Goal: Ask a question: Seek information or help from site administrators or community

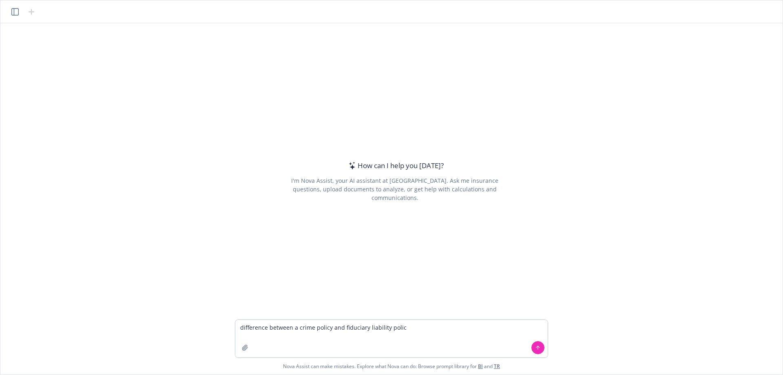
type textarea "difference between a crime policy and fiduciary liability policy"
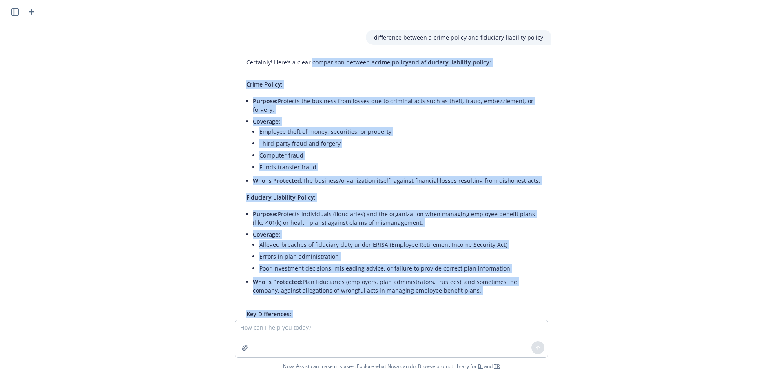
drag, startPoint x: 397, startPoint y: 295, endPoint x: 307, endPoint y: 63, distance: 248.8
click at [307, 63] on div "Certainly! Here’s a clear comparison between a crime policy and a fiduciary lia…" at bounding box center [394, 253] width 313 height 397
copy div "comparison between a crime policy and a fiduciary liability policy : Crime Poli…"
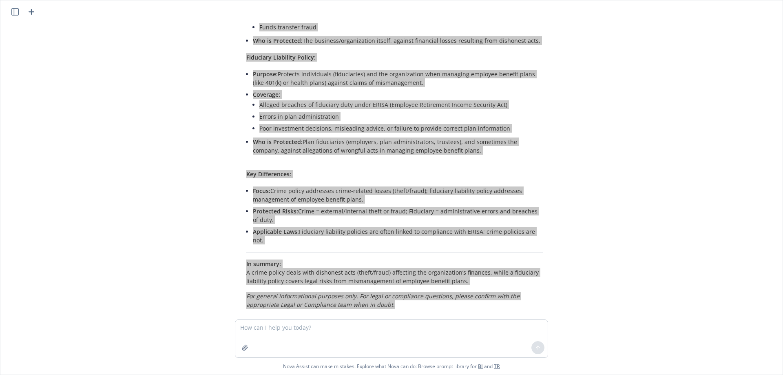
scroll to position [144, 0]
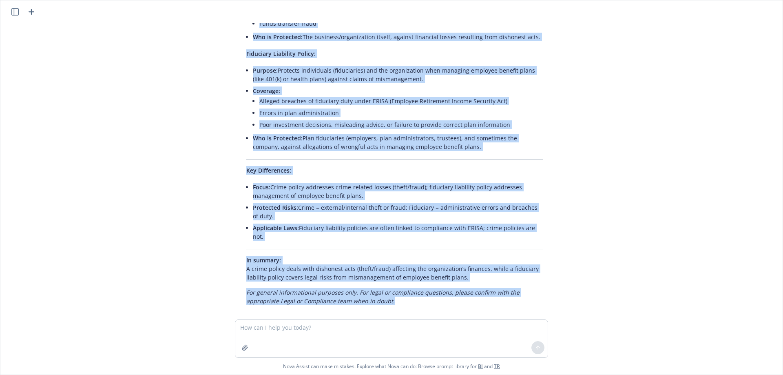
click at [199, 136] on div "difference between a crime policy and fiduciary liability policy Certainly! Her…" at bounding box center [392, 171] width 776 height 296
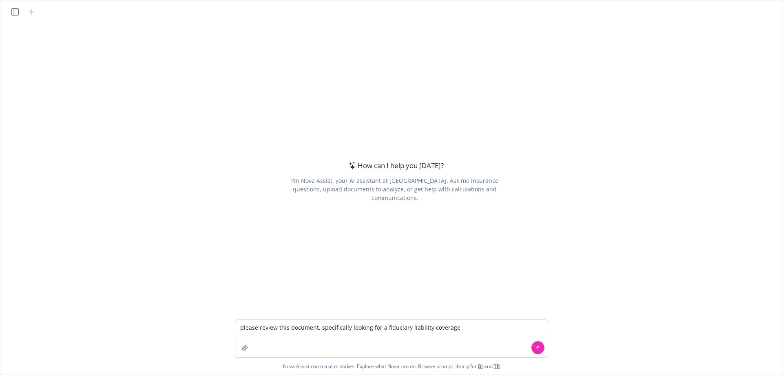
click at [381, 330] on textarea "please review this document. specifically looking for a fiduciary liability cov…" at bounding box center [391, 339] width 312 height 38
type textarea "please review this document. specifically looking for fiduciary liability cover…"
click at [247, 351] on button "button" at bounding box center [245, 347] width 13 height 13
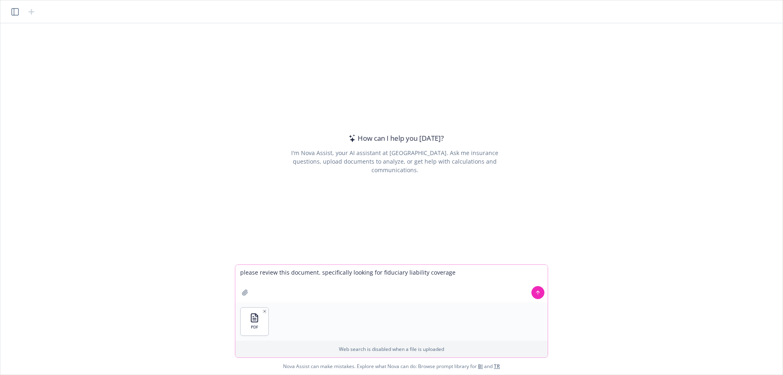
click at [239, 286] on button "button" at bounding box center [245, 292] width 13 height 13
click at [542, 290] on button at bounding box center [538, 292] width 13 height 13
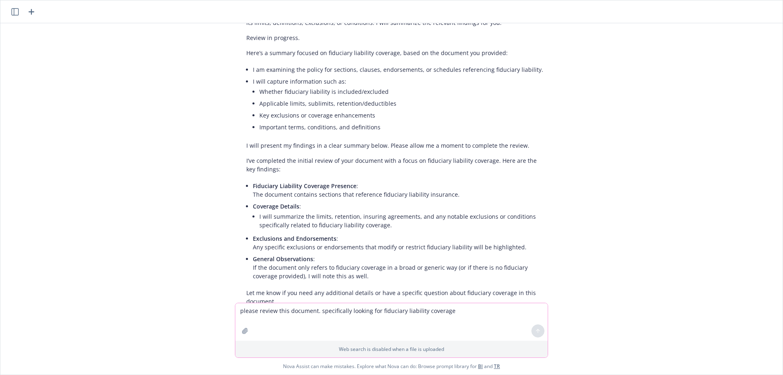
scroll to position [179, 0]
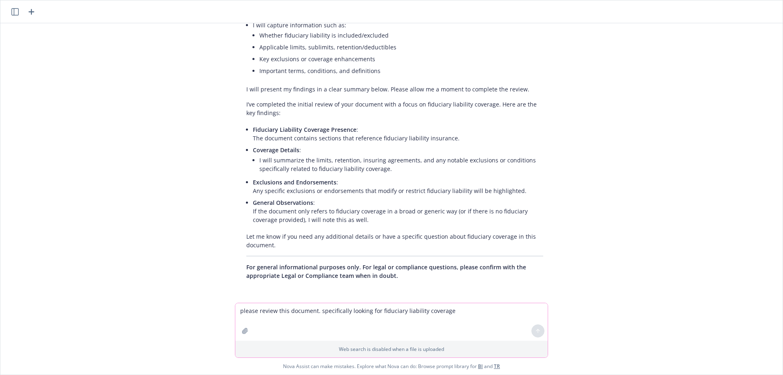
click at [336, 319] on textarea "please review this document. specifically looking for fiduciary liability cover…" at bounding box center [391, 322] width 312 height 38
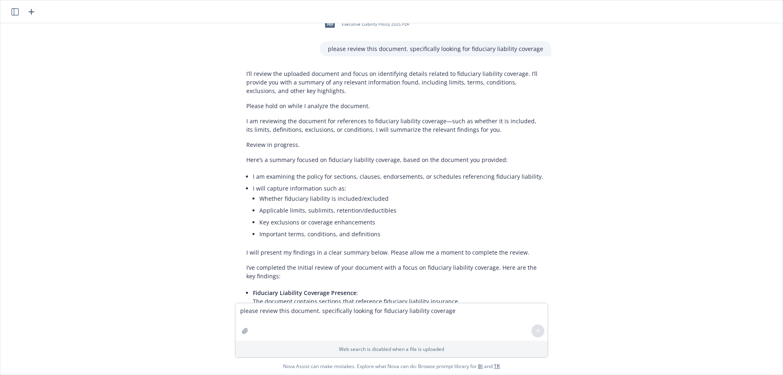
click at [295, 167] on div "Here’s a summary focused on fiduciary liability coverage, based on the document…" at bounding box center [394, 206] width 313 height 108
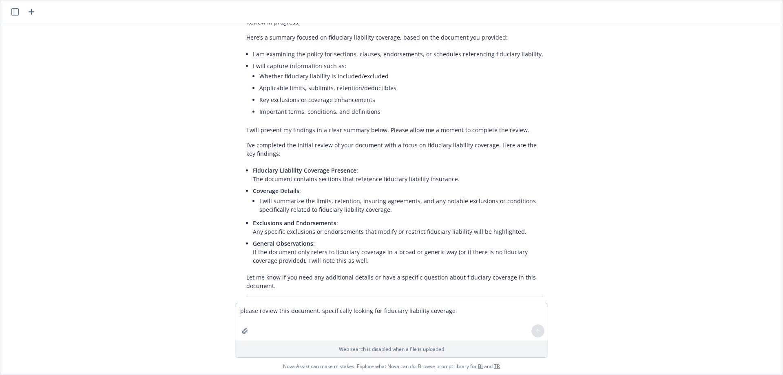
scroll to position [179, 0]
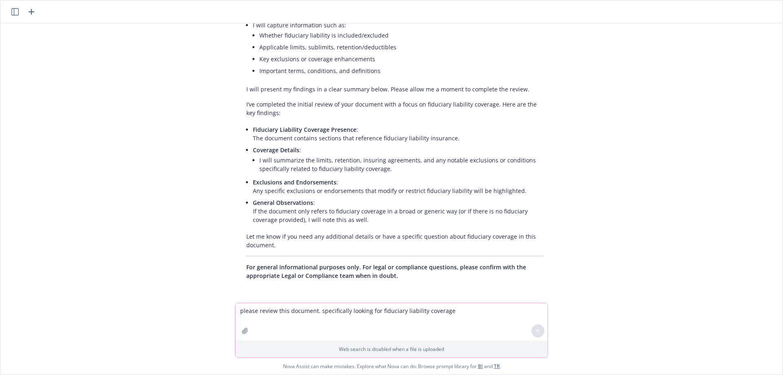
click at [388, 318] on textarea "please review this document. specifically looking for fiduciary liability cover…" at bounding box center [391, 322] width 312 height 38
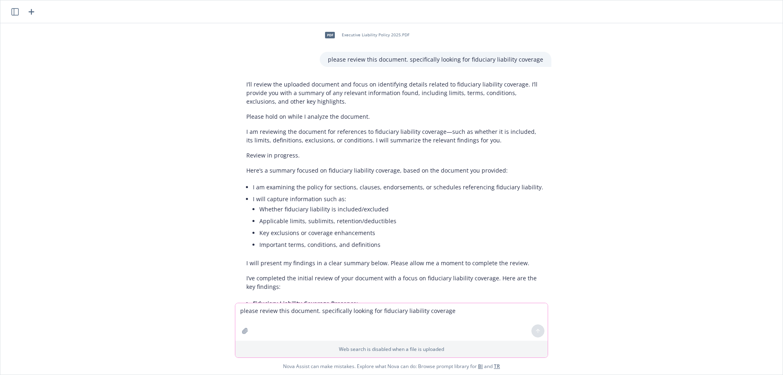
scroll to position [0, 0]
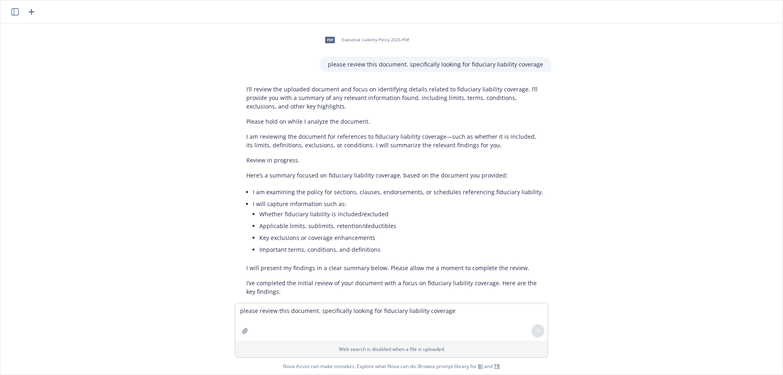
click at [647, 206] on div "PDF Executive Liability Policy 2025.PDF please review this document. specifical…" at bounding box center [392, 162] width 776 height 279
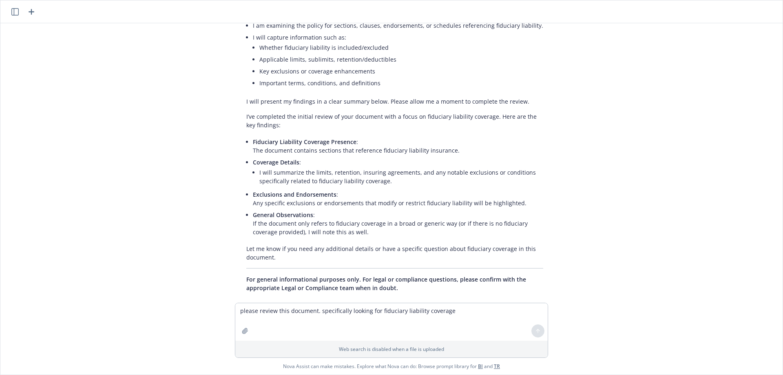
scroll to position [179, 0]
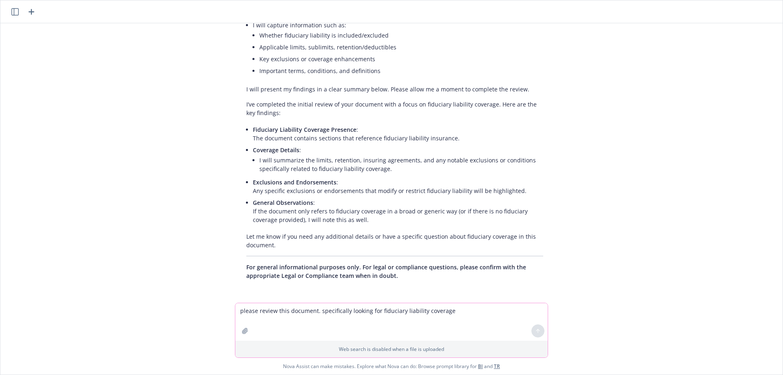
click at [374, 308] on textarea "please review this document. specifically looking for fiduciary liability cover…" at bounding box center [391, 322] width 312 height 38
type textarea "final review?"
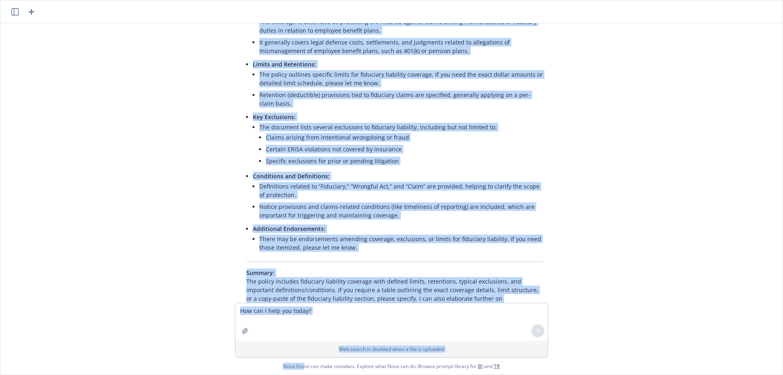
scroll to position [630, 0]
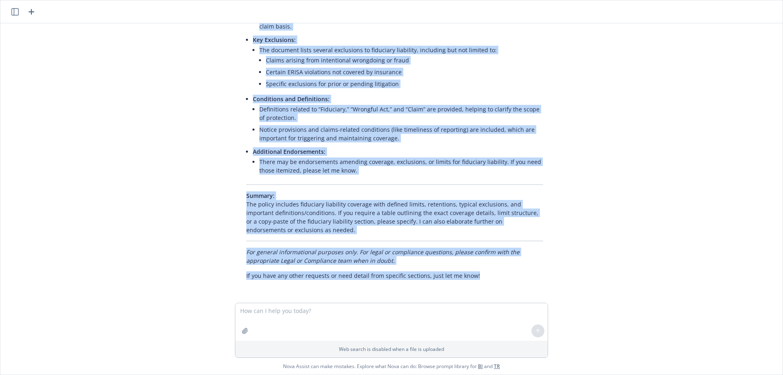
drag, startPoint x: 239, startPoint y: 86, endPoint x: 526, endPoint y: 289, distance: 351.3
click at [526, 289] on div "PDF Executive Liability Policy 2025.PDF please review this document. specifical…" at bounding box center [392, 162] width 776 height 279
copy div "I’ll review the uploaded document and focus on identifying details related to f…"
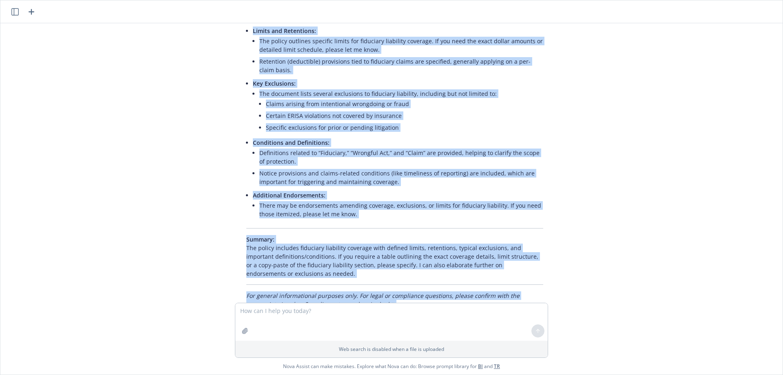
scroll to position [508, 0]
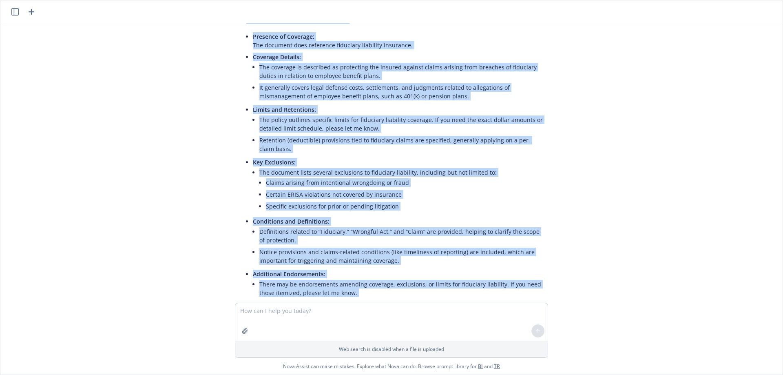
click at [589, 150] on div "PDF Executive Liability Policy 2025.PDF please review this document. specifical…" at bounding box center [392, 162] width 776 height 279
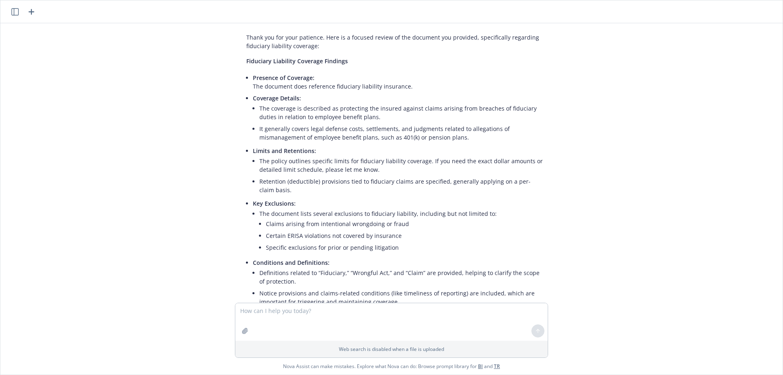
scroll to position [467, 0]
